Goal: Task Accomplishment & Management: Use online tool/utility

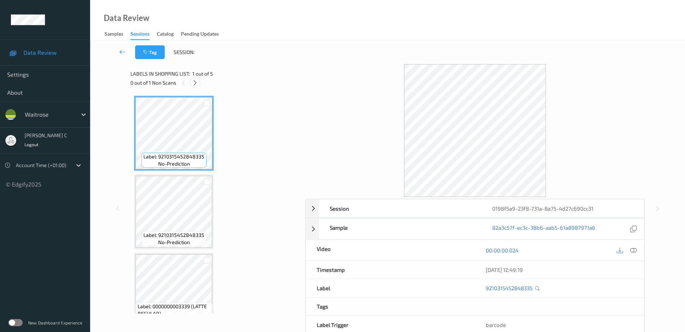
click at [194, 85] on icon at bounding box center [195, 83] width 6 height 6
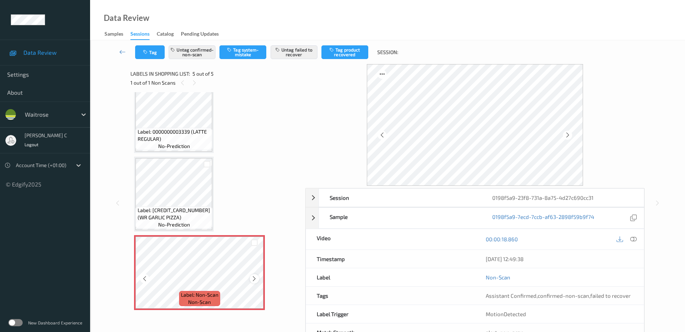
click at [255, 279] on icon at bounding box center [254, 279] width 6 height 6
click at [254, 280] on icon at bounding box center [254, 279] width 6 height 6
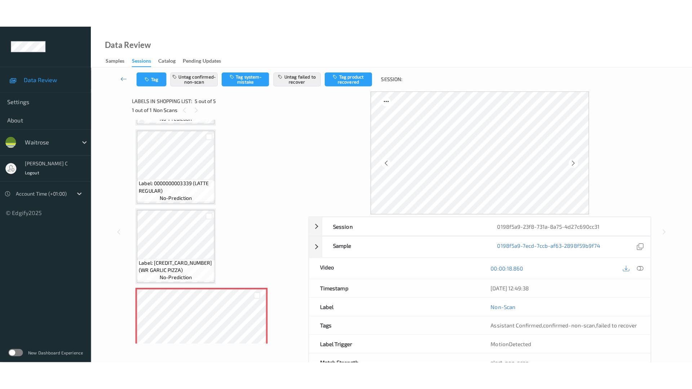
scroll to position [130, 0]
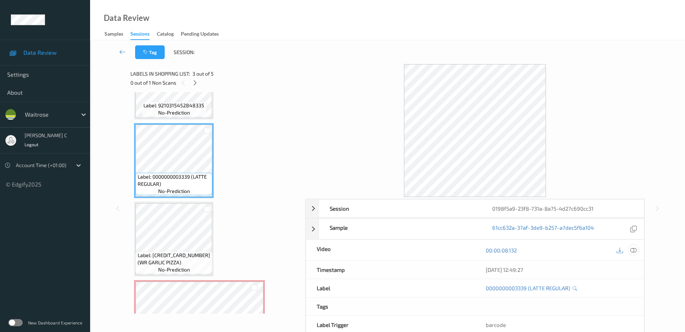
click at [633, 251] on icon at bounding box center [633, 250] width 6 height 6
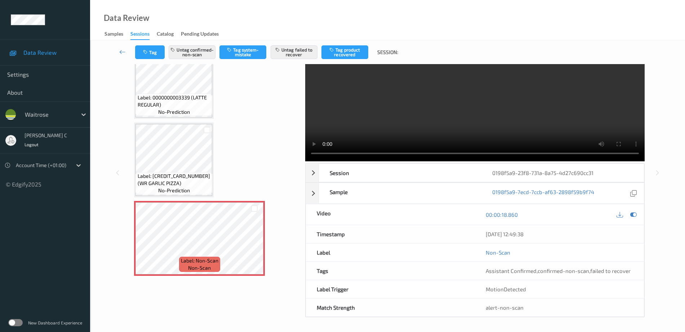
scroll to position [175, 0]
click at [300, 53] on button "Untag failed to recover" at bounding box center [294, 52] width 47 height 14
